Goal: Information Seeking & Learning: Learn about a topic

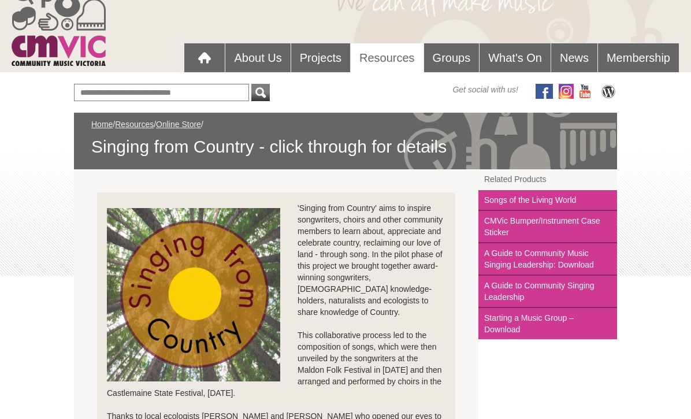
scroll to position [86, 0]
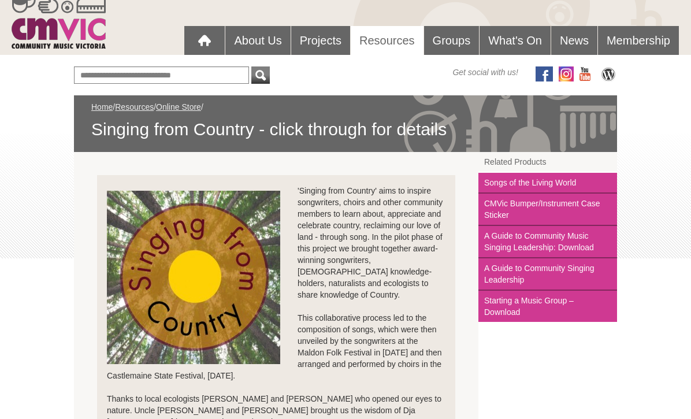
click at [373, 247] on div "'Singing from Country' aims to inspire songwriters, choirs and other community …" at bounding box center [276, 243] width 339 height 116
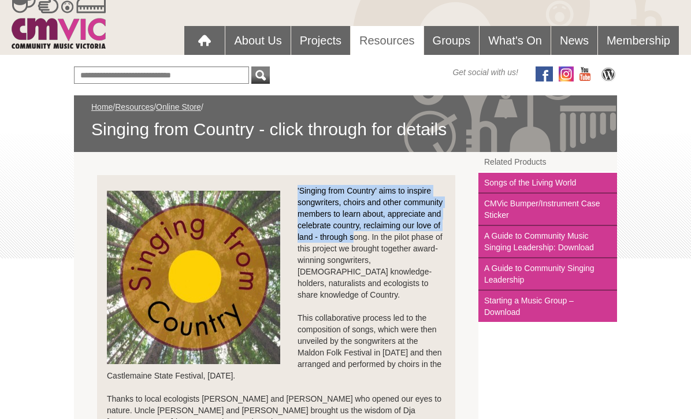
drag, startPoint x: 298, startPoint y: 189, endPoint x: 355, endPoint y: 237, distance: 74.7
click at [355, 237] on div "'Singing from Country' aims to inspire songwriters, choirs and other community …" at bounding box center [276, 243] width 339 height 116
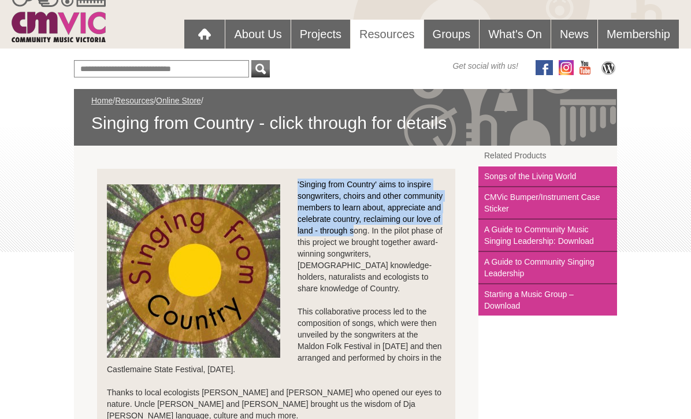
scroll to position [94, 0]
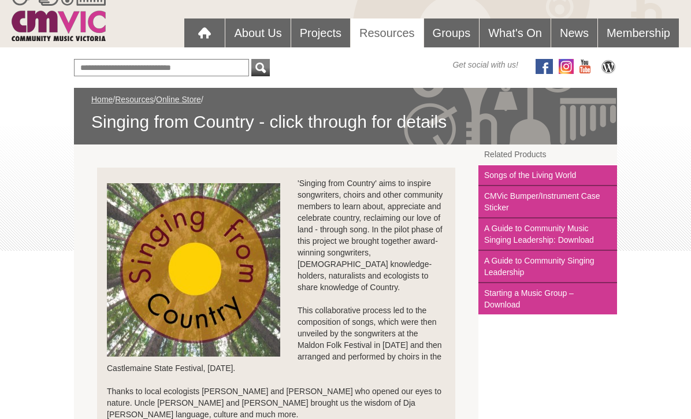
click at [389, 269] on div "'Singing from Country' aims to inspire songwriters, choirs and other community …" at bounding box center [276, 235] width 339 height 116
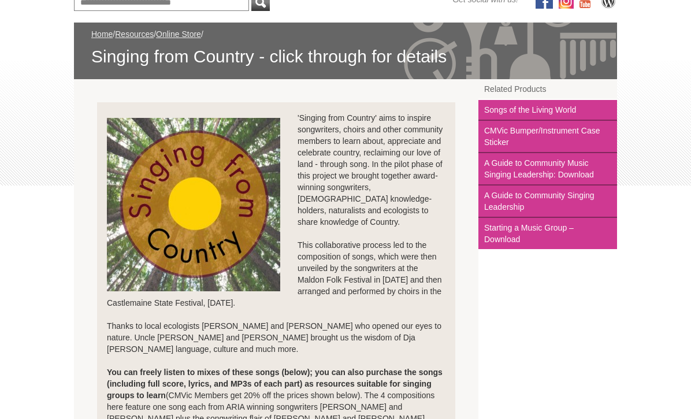
scroll to position [155, 0]
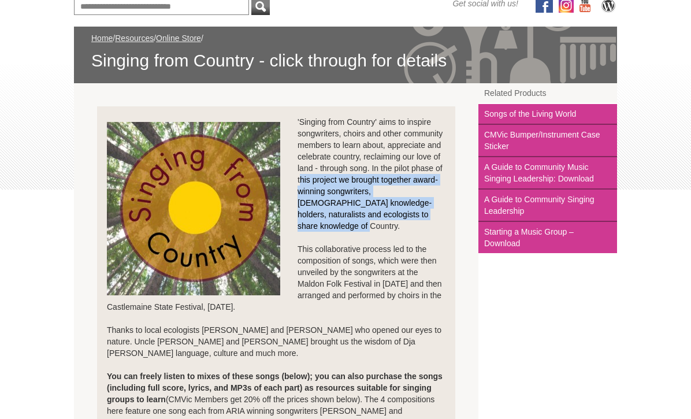
drag, startPoint x: 299, startPoint y: 182, endPoint x: 414, endPoint y: 228, distance: 123.8
click at [414, 228] on div "'Singing from Country' aims to inspire songwriters, choirs and other community …" at bounding box center [276, 174] width 339 height 116
copy div "his project we brought together award-winning songwriters, indigenous knowledge…"
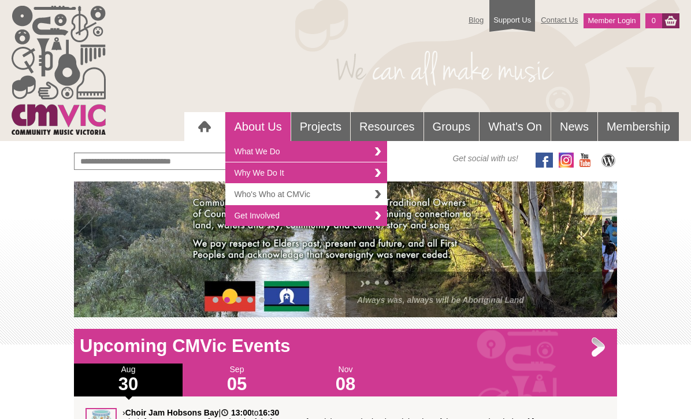
click at [375, 192] on link "Who's Who at CMVic" at bounding box center [306, 194] width 162 height 21
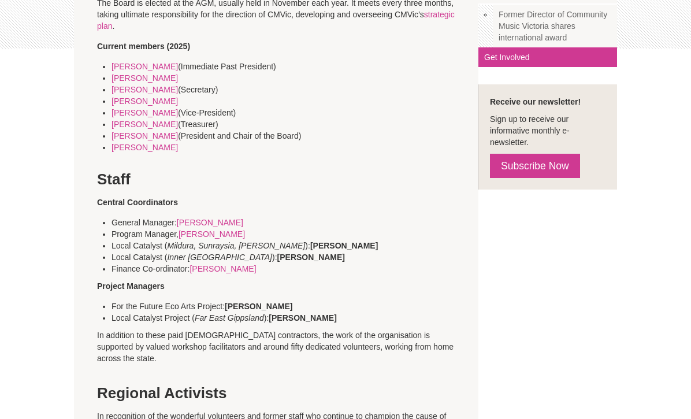
scroll to position [294, 0]
